Goal: Transaction & Acquisition: Purchase product/service

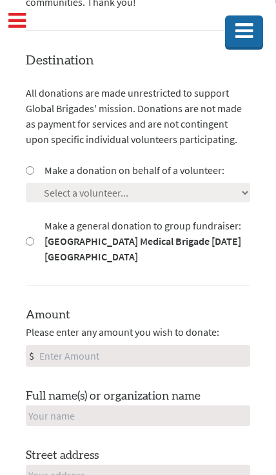
scroll to position [448, 0]
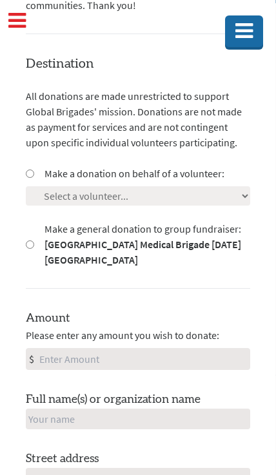
click at [34, 169] on input "Make a donation on behalf of a volunteer:" at bounding box center [30, 173] width 8 height 8
radio input "true"
click at [227, 186] on select "Select a volunteer... [PERSON_NAME] [PERSON_NAME] [PERSON_NAME] [PERSON_NAME] […" at bounding box center [138, 195] width 224 height 19
select select "19178E85-199C-11F0-B3BE-42010A8A0038"
click at [55, 349] on input "Amount" at bounding box center [143, 359] width 213 height 21
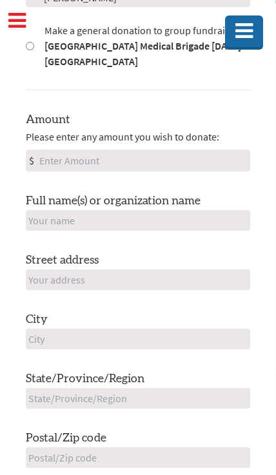
scroll to position [646, 0]
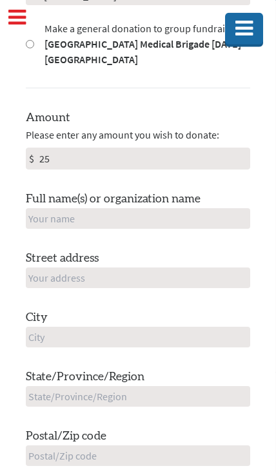
type input "2"
type input "150.00"
click at [41, 211] on input "text" at bounding box center [138, 221] width 224 height 21
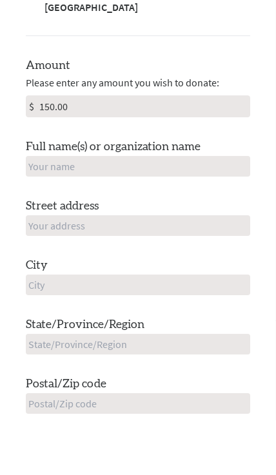
type input "[PERSON_NAME]"
type input "[STREET_ADDRESS]"
type input "Hoboken"
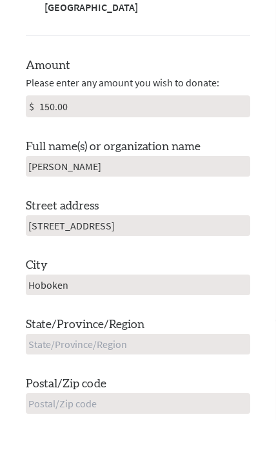
type input "NJ"
type input "07030"
type input "[GEOGRAPHIC_DATA]"
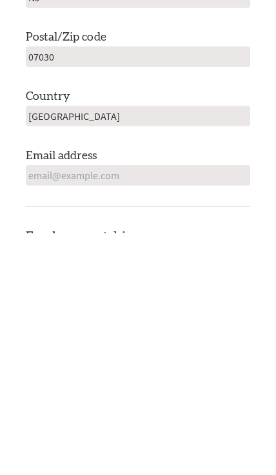
scroll to position [806, 0]
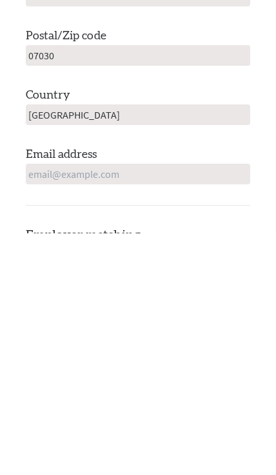
click at [34, 406] on input "email" at bounding box center [138, 416] width 224 height 21
type input "[EMAIL_ADDRESS][DOMAIN_NAME]"
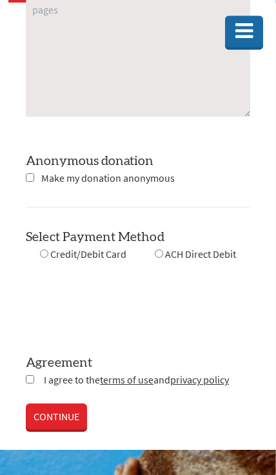
scroll to position [1759, 0]
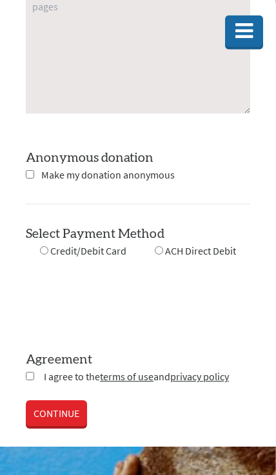
click at [43, 246] on input "radio" at bounding box center [44, 250] width 8 height 8
radio input "true"
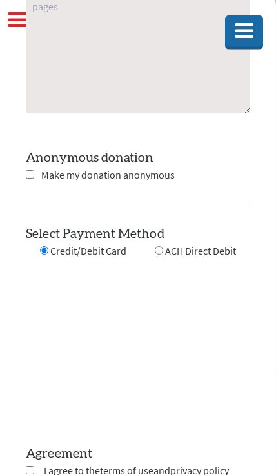
scroll to position [1760, 0]
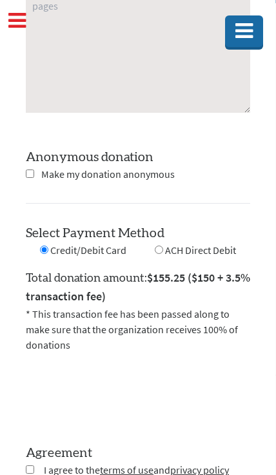
click at [28, 465] on input "checkbox" at bounding box center [30, 469] width 8 height 8
checkbox input "true"
